Goal: Navigation & Orientation: Find specific page/section

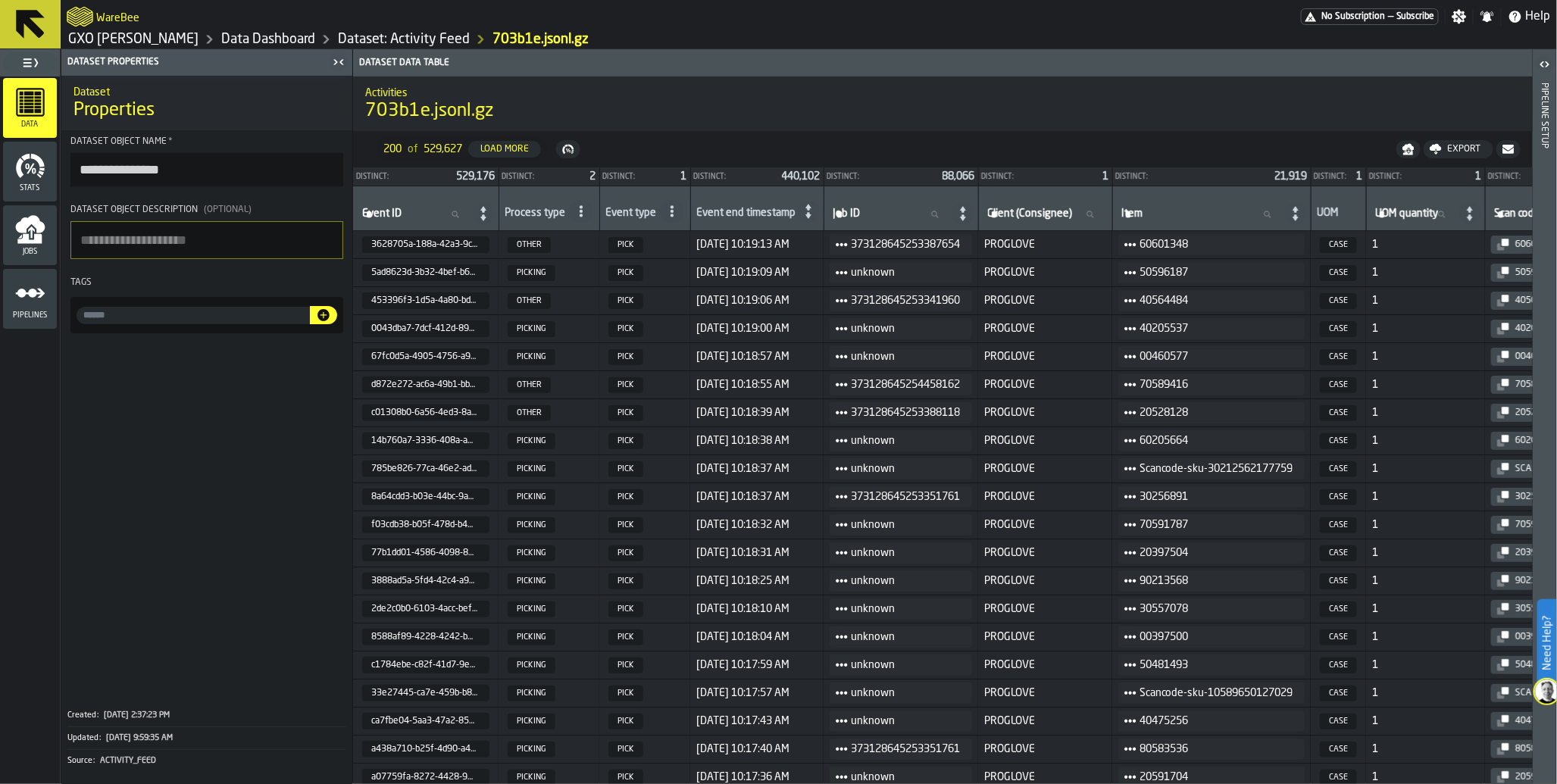
click at [1390, 20] on span "—" at bounding box center [1390, 16] width 6 height 10
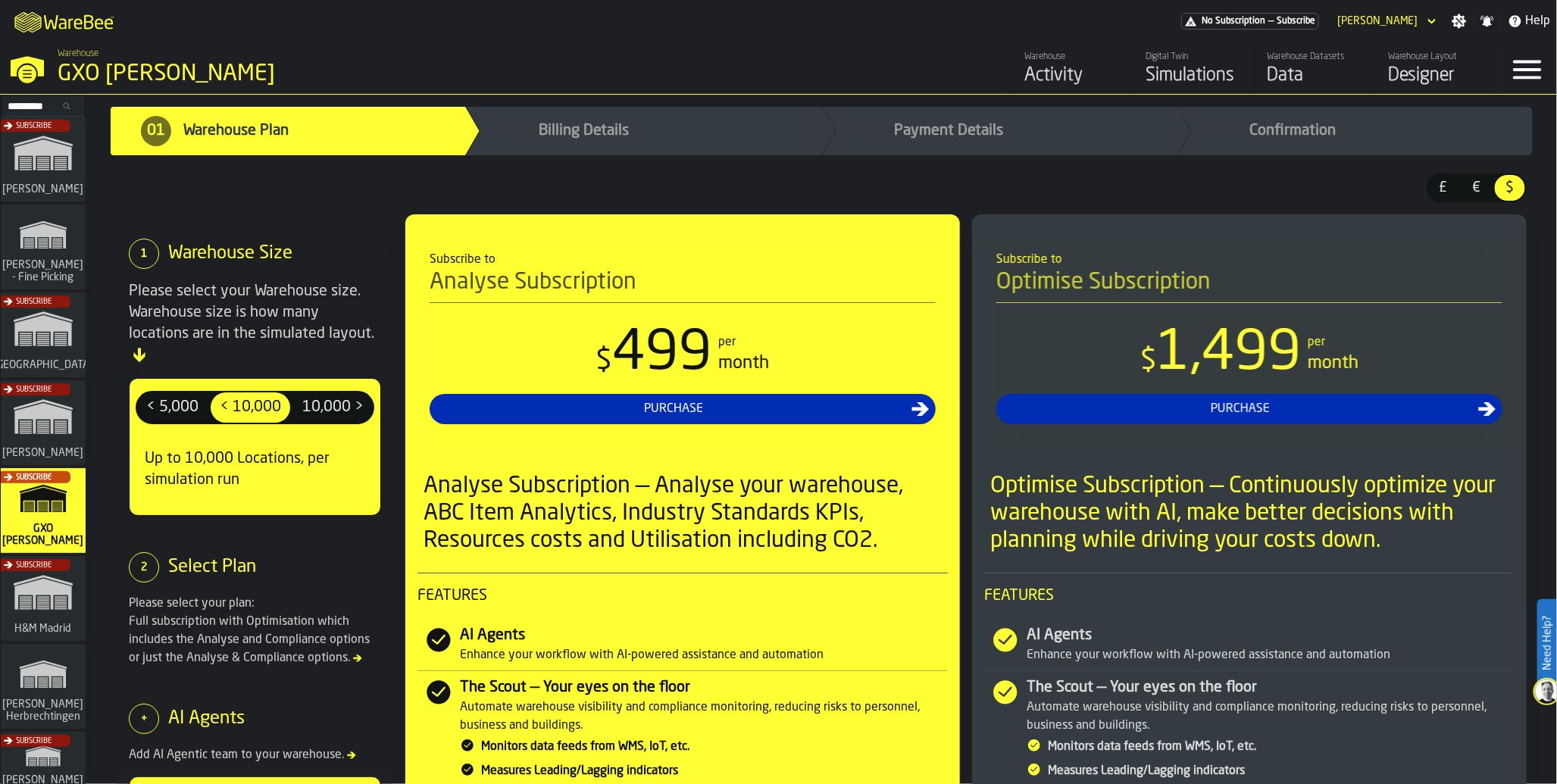
click at [1065, 81] on div "Activity" at bounding box center [1073, 75] width 97 height 25
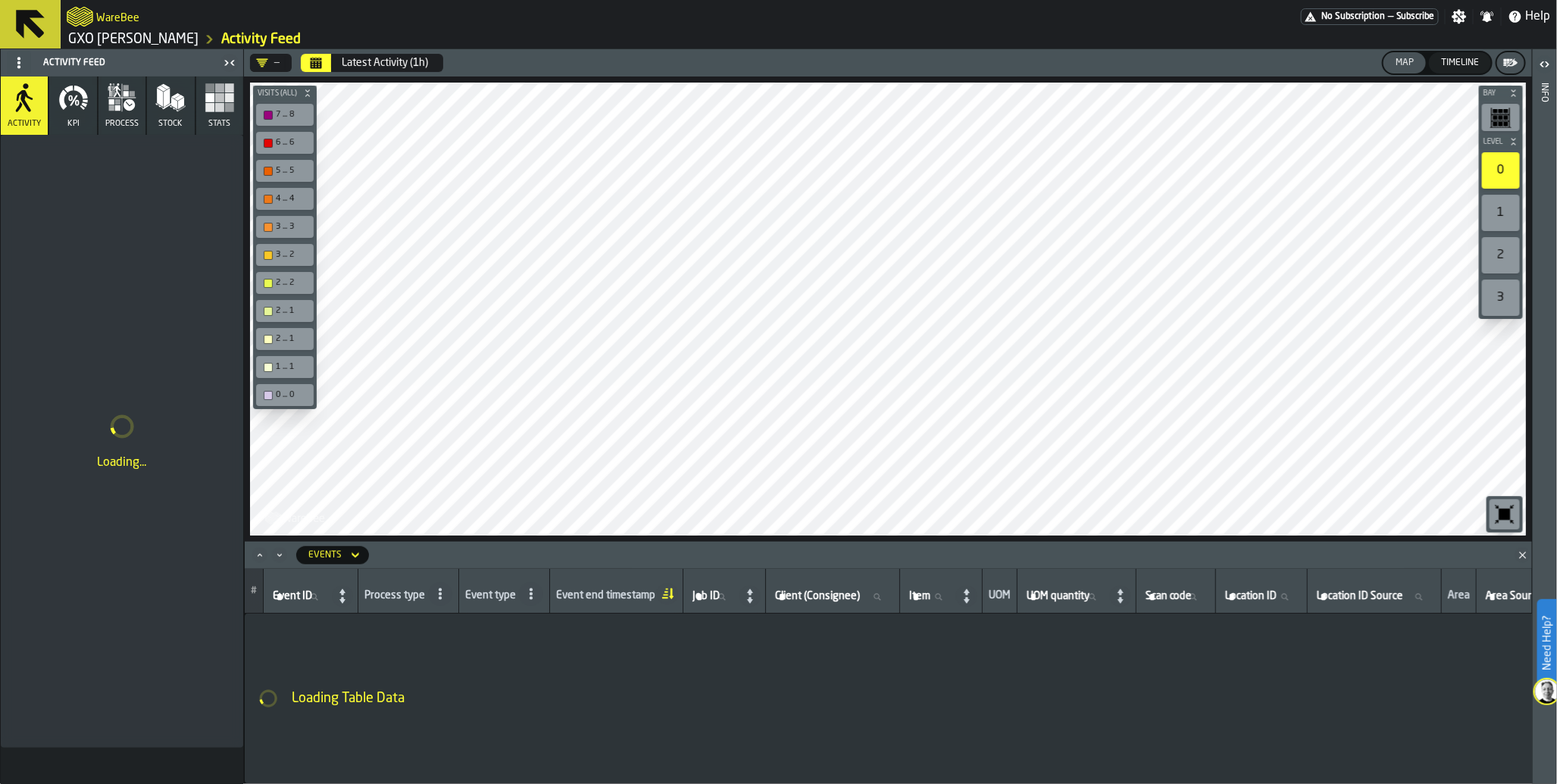
click at [133, 106] on icon "button" at bounding box center [129, 104] width 11 height 11
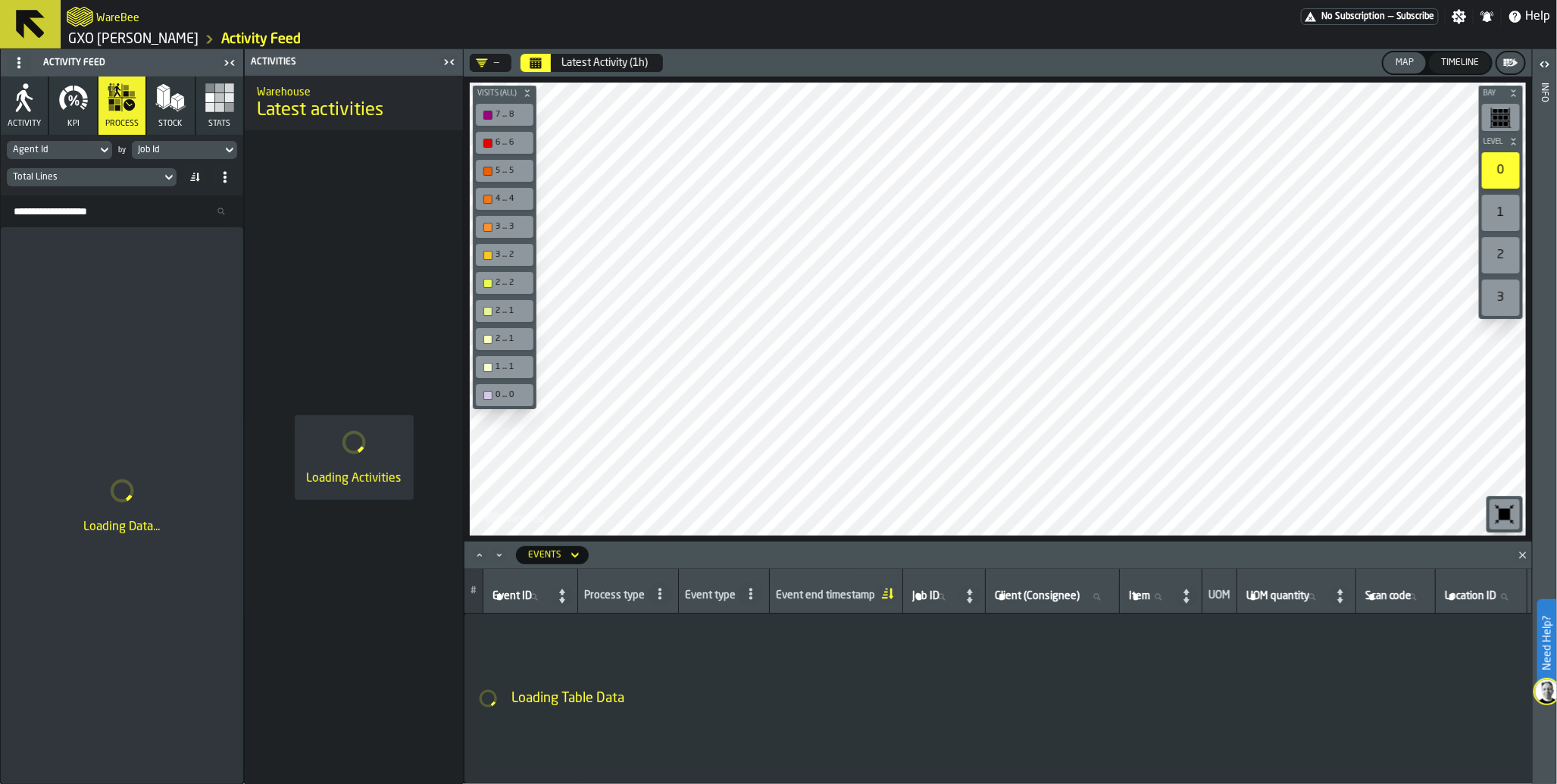
click at [1460, 58] on div "Timeline" at bounding box center [1460, 62] width 50 height 10
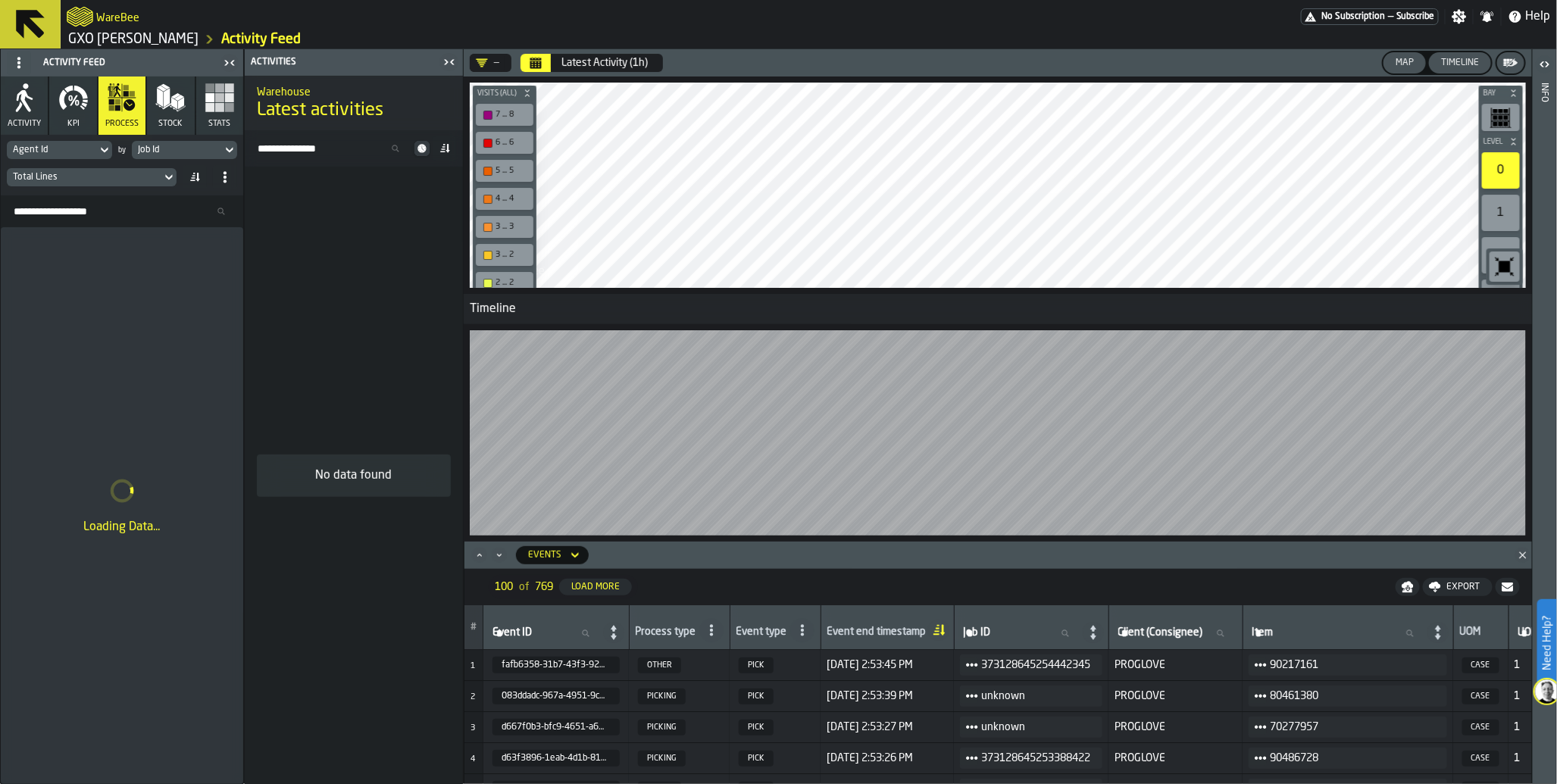
click at [1405, 65] on div "Map" at bounding box center [1404, 62] width 30 height 10
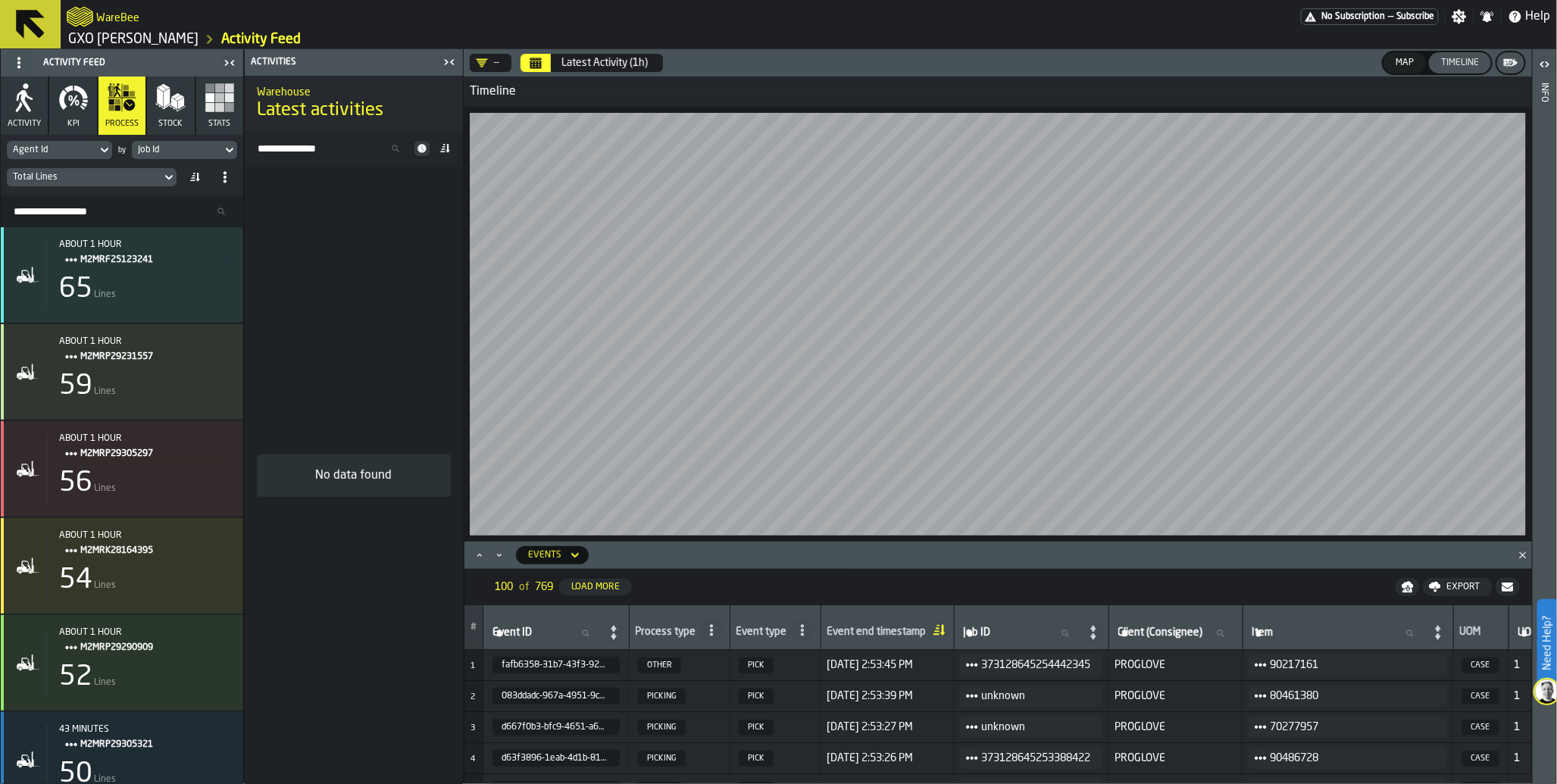
click at [1410, 12] on span "Subscribe" at bounding box center [1415, 16] width 39 height 10
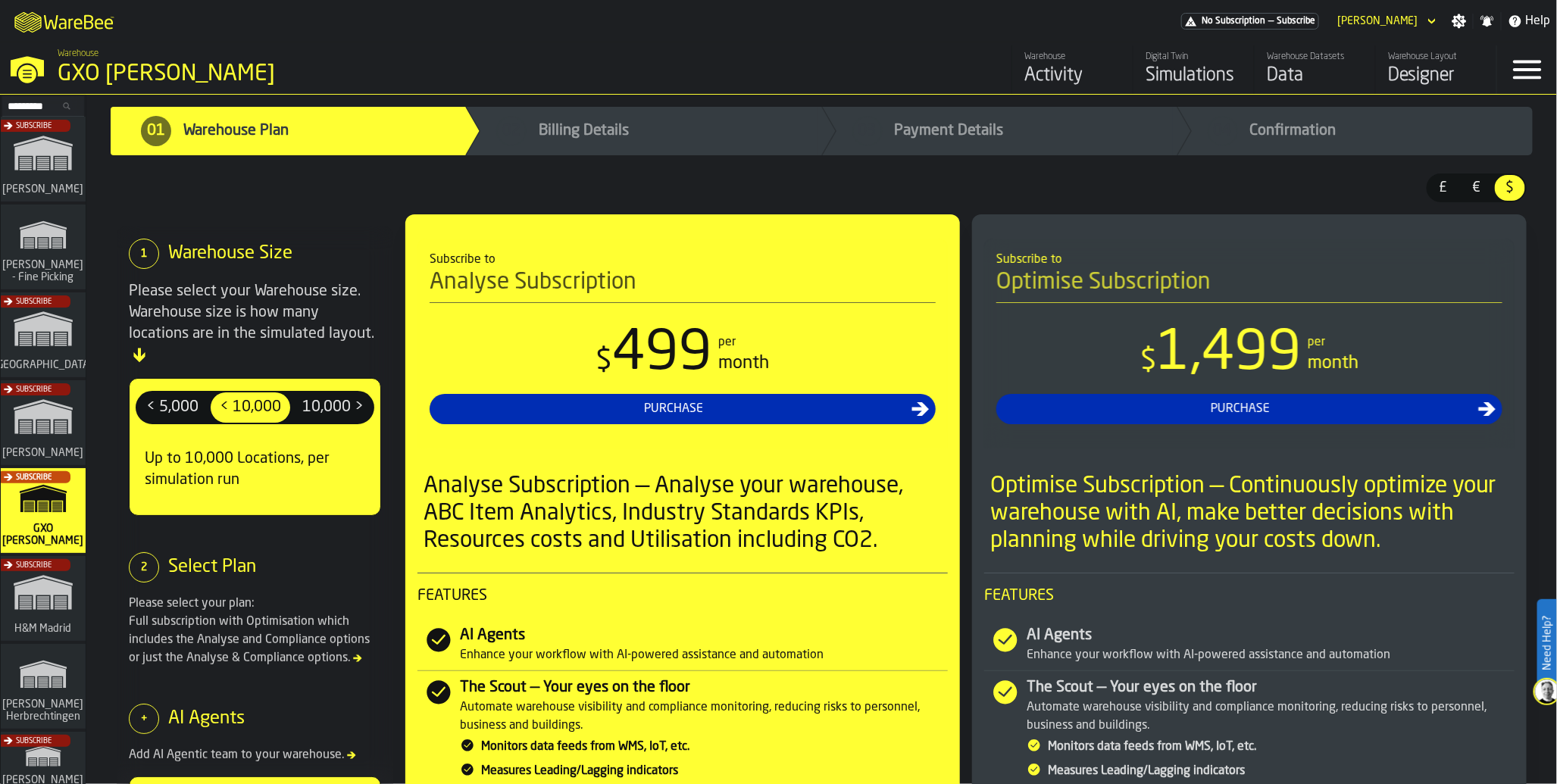
click at [1285, 69] on div "Data" at bounding box center [1315, 75] width 97 height 25
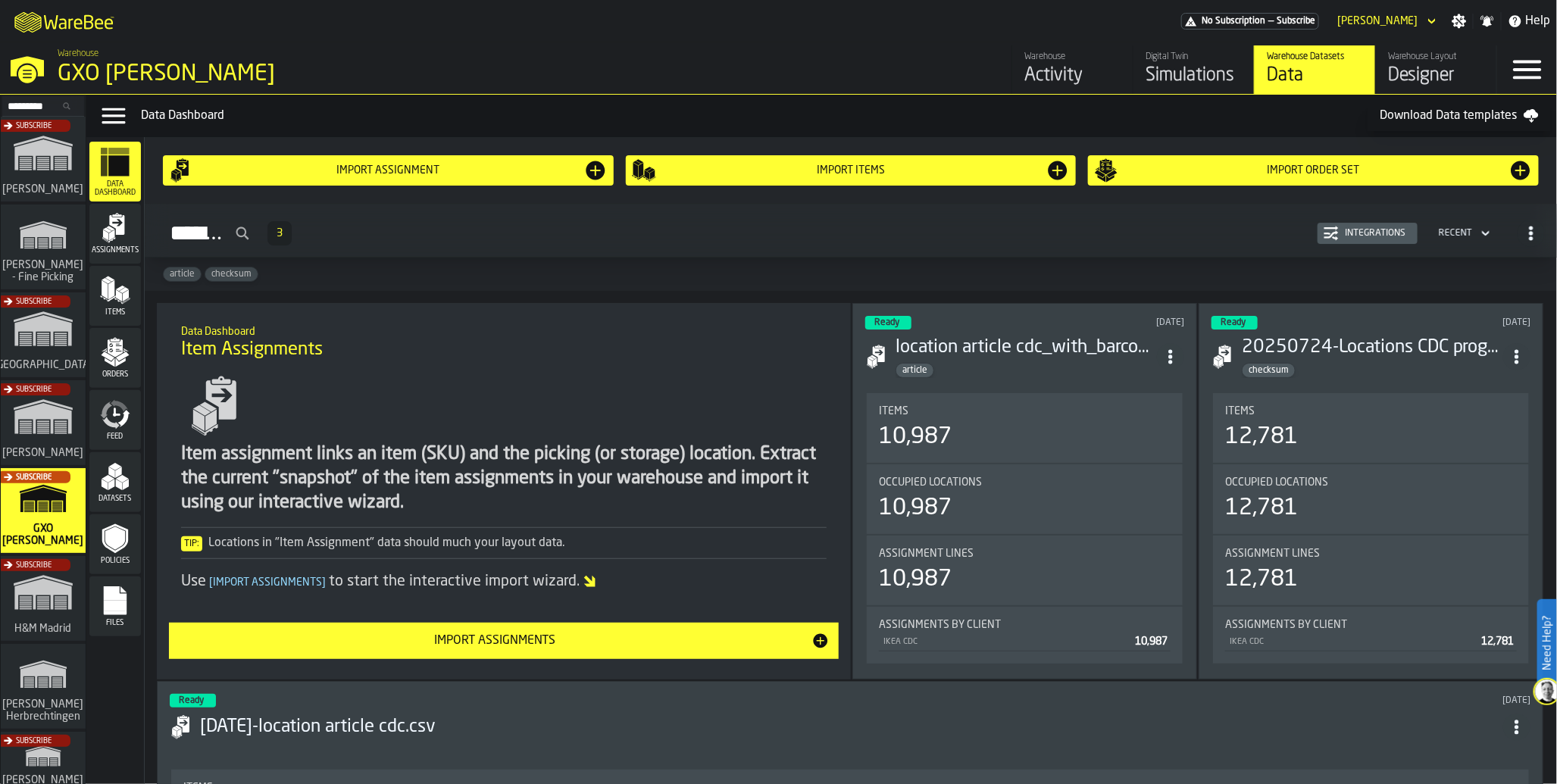
click at [120, 413] on icon "menu Feed" at bounding box center [115, 414] width 30 height 30
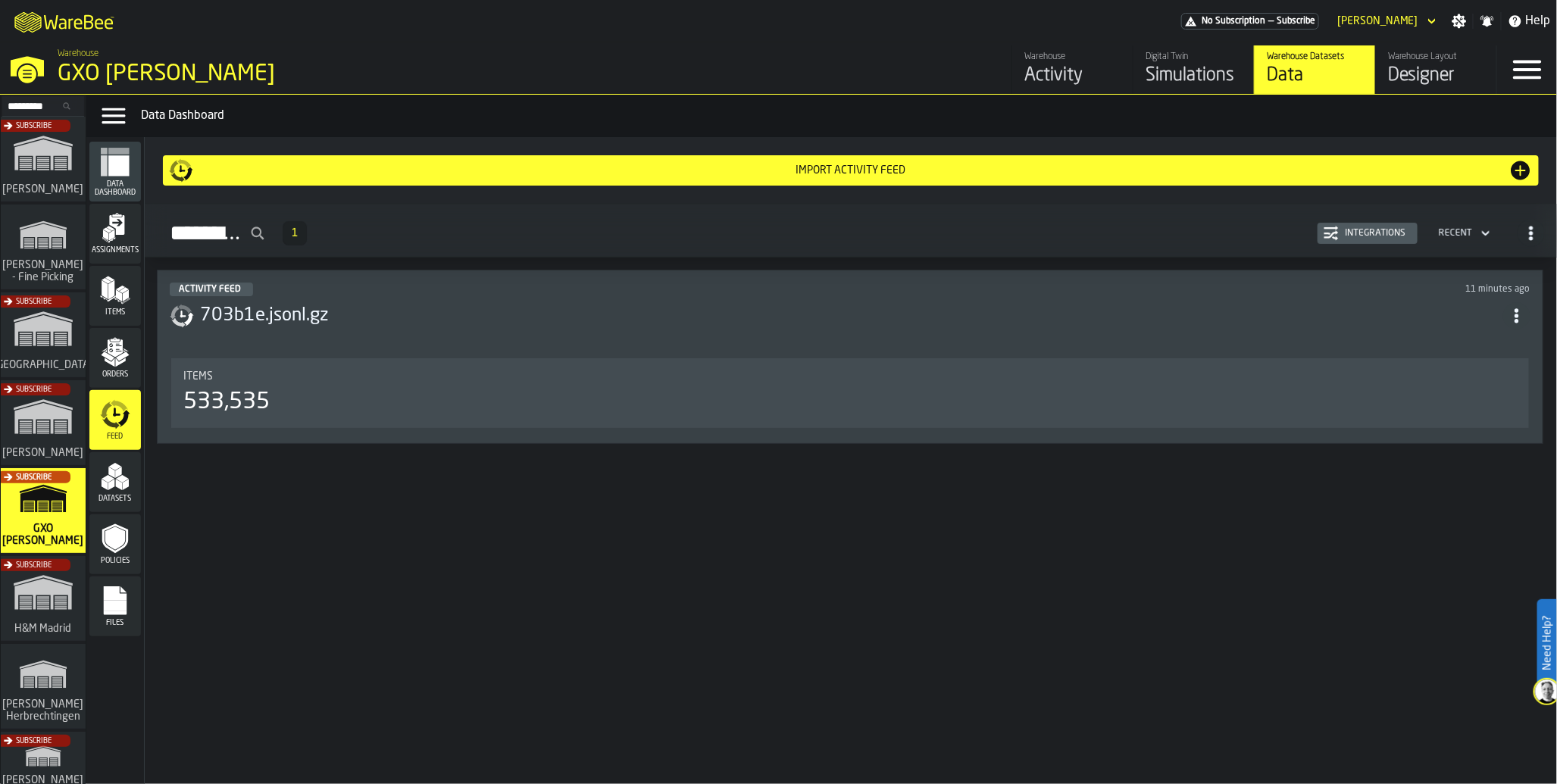
click at [116, 169] on icon "menu Data Dashboard" at bounding box center [119, 165] width 21 height 21
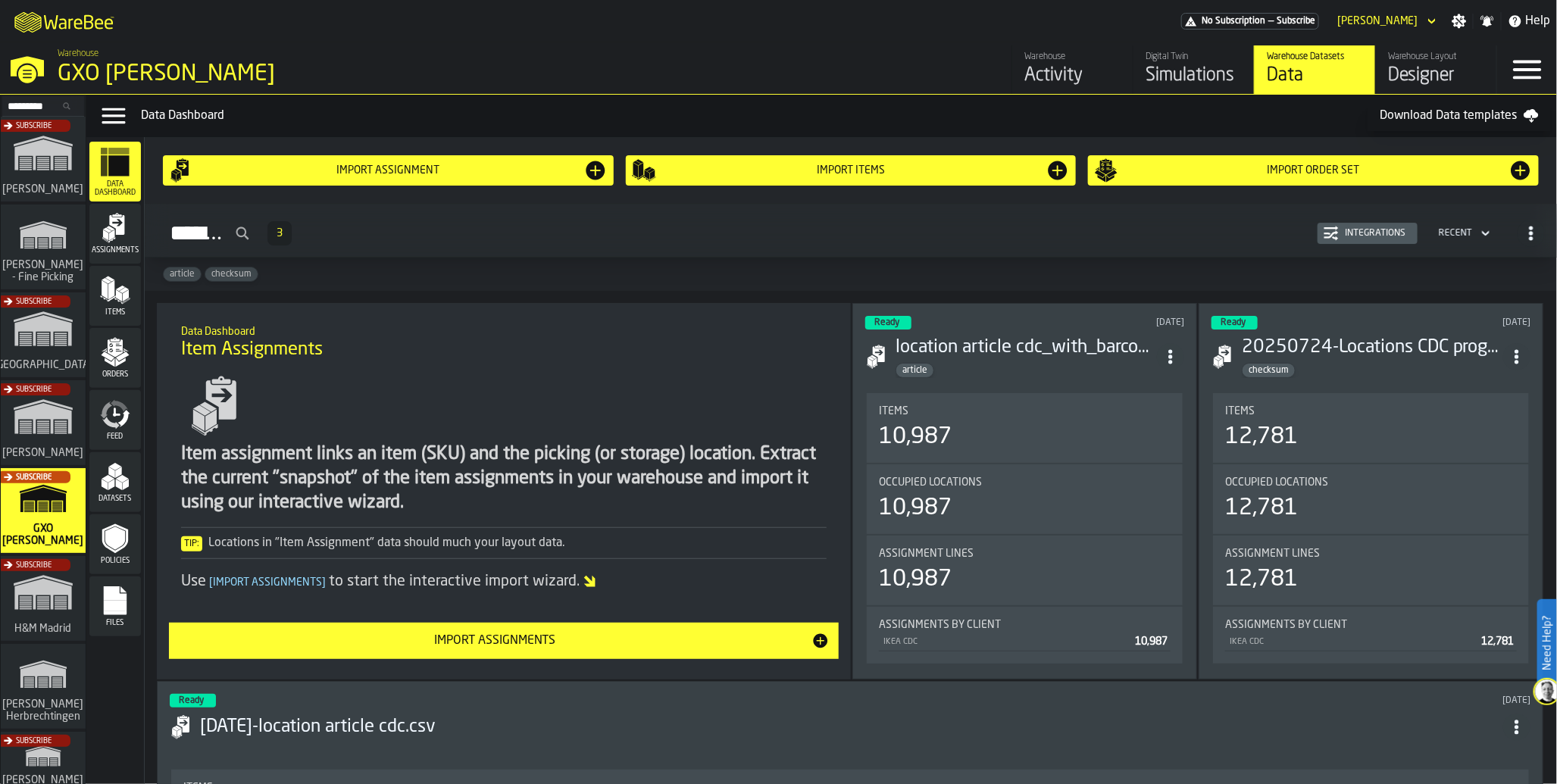
click at [131, 427] on div "Feed" at bounding box center [115, 419] width 51 height 42
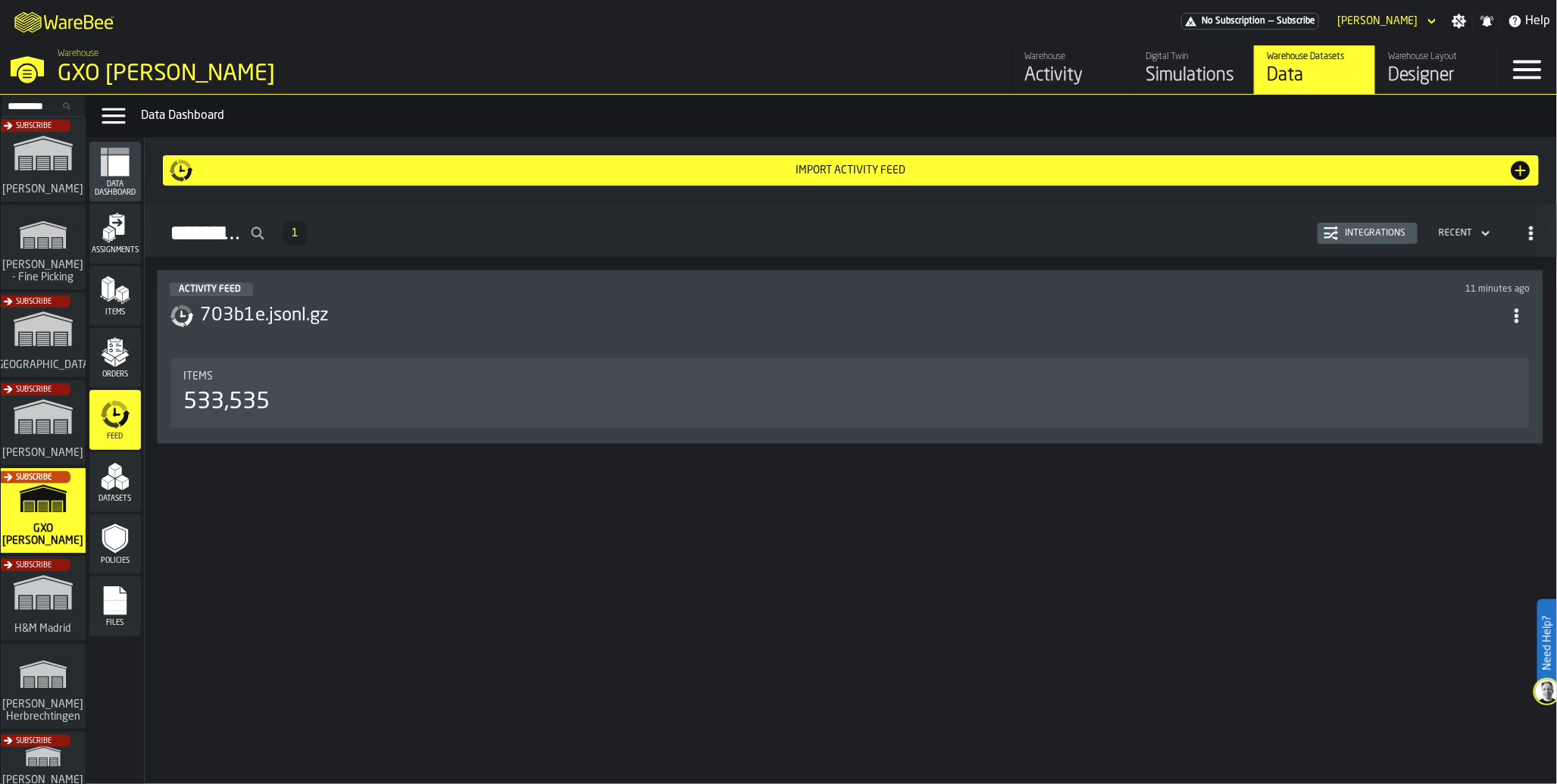
click at [319, 384] on div "Items 533,535" at bounding box center [850, 392] width 1333 height 45
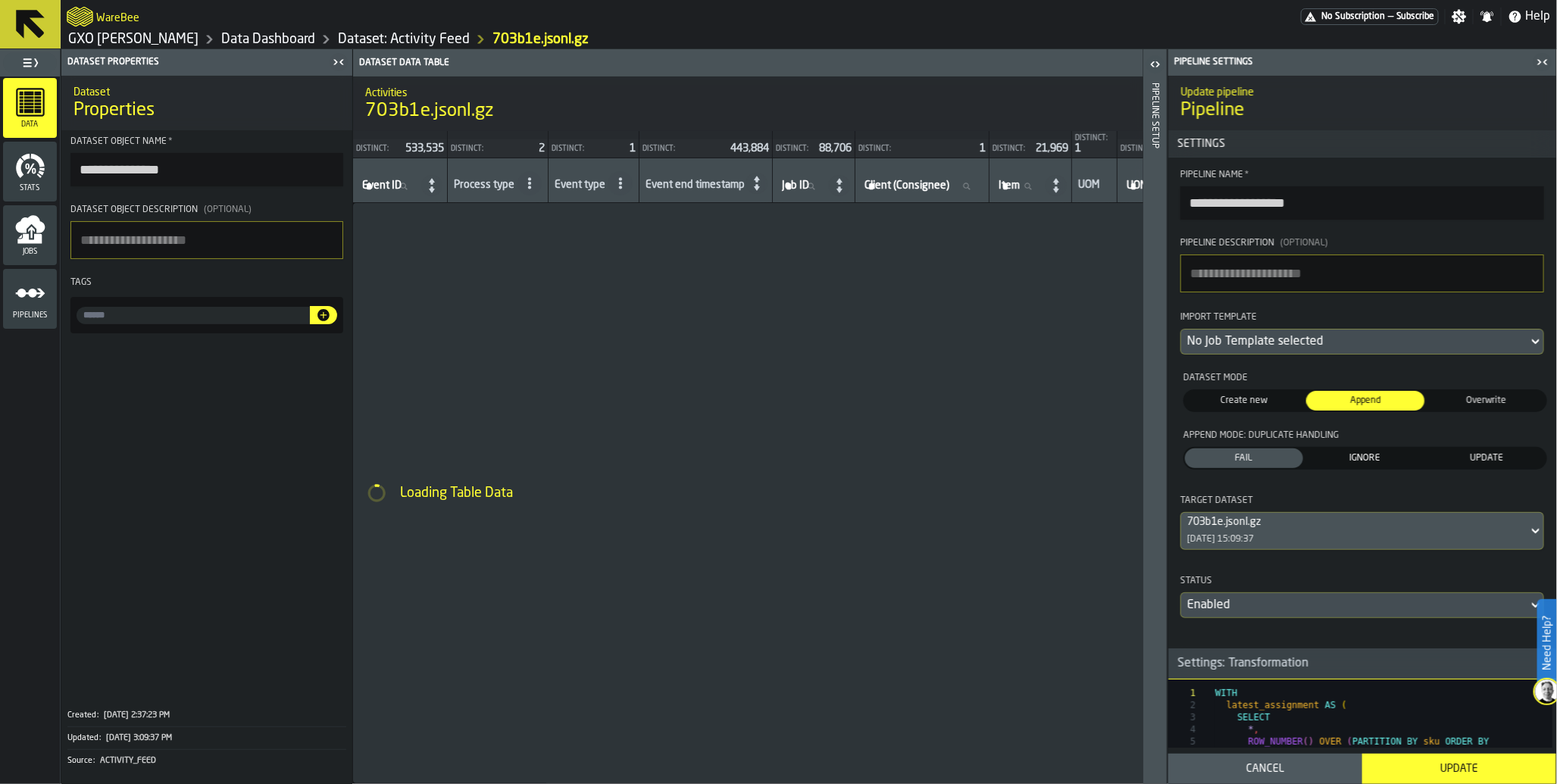
click at [1542, 58] on icon "button-toggle-Close me" at bounding box center [1542, 62] width 18 height 18
